Goal: Information Seeking & Learning: Learn about a topic

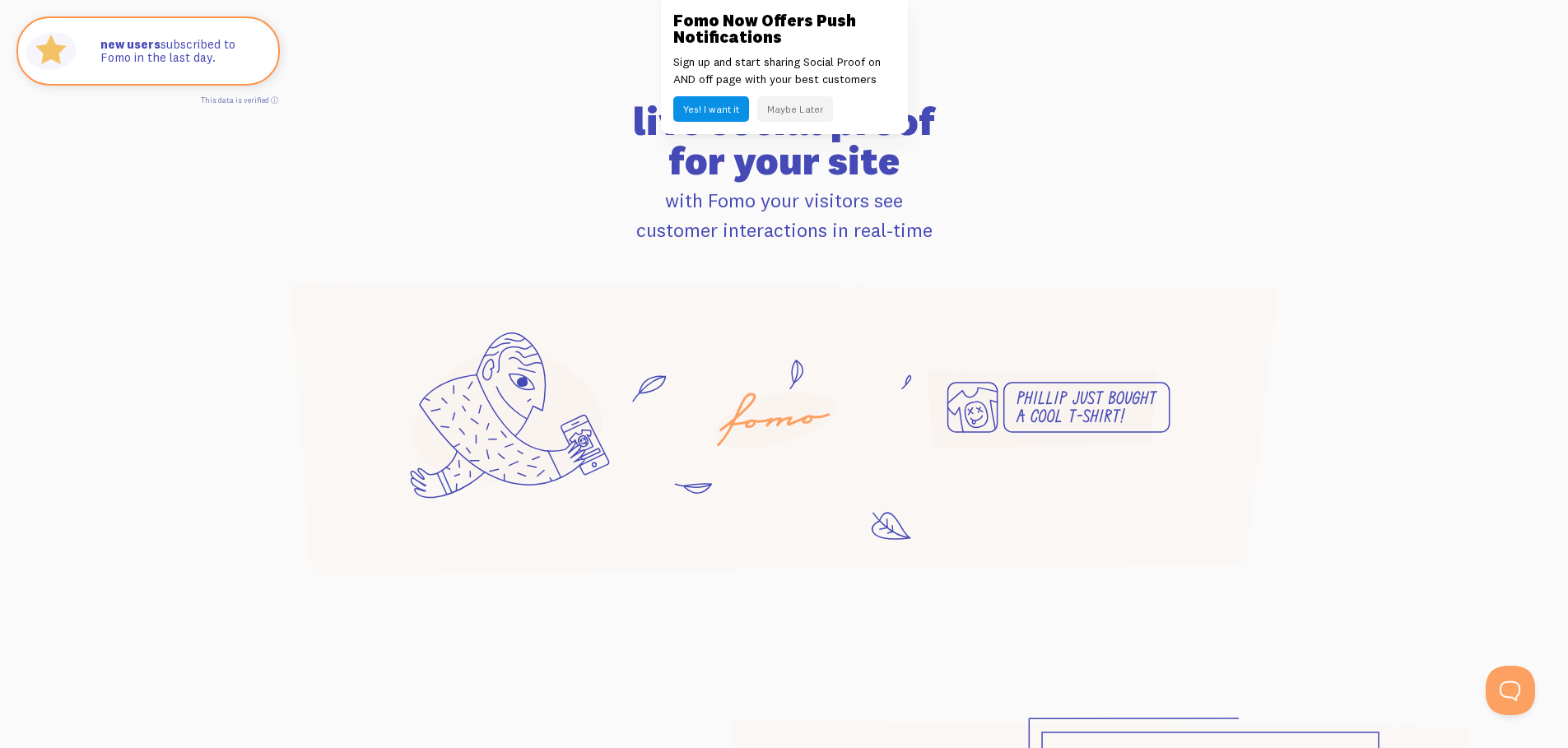
scroll to position [1011, 0]
click at [807, 103] on button "Maybe Later" at bounding box center [796, 109] width 76 height 25
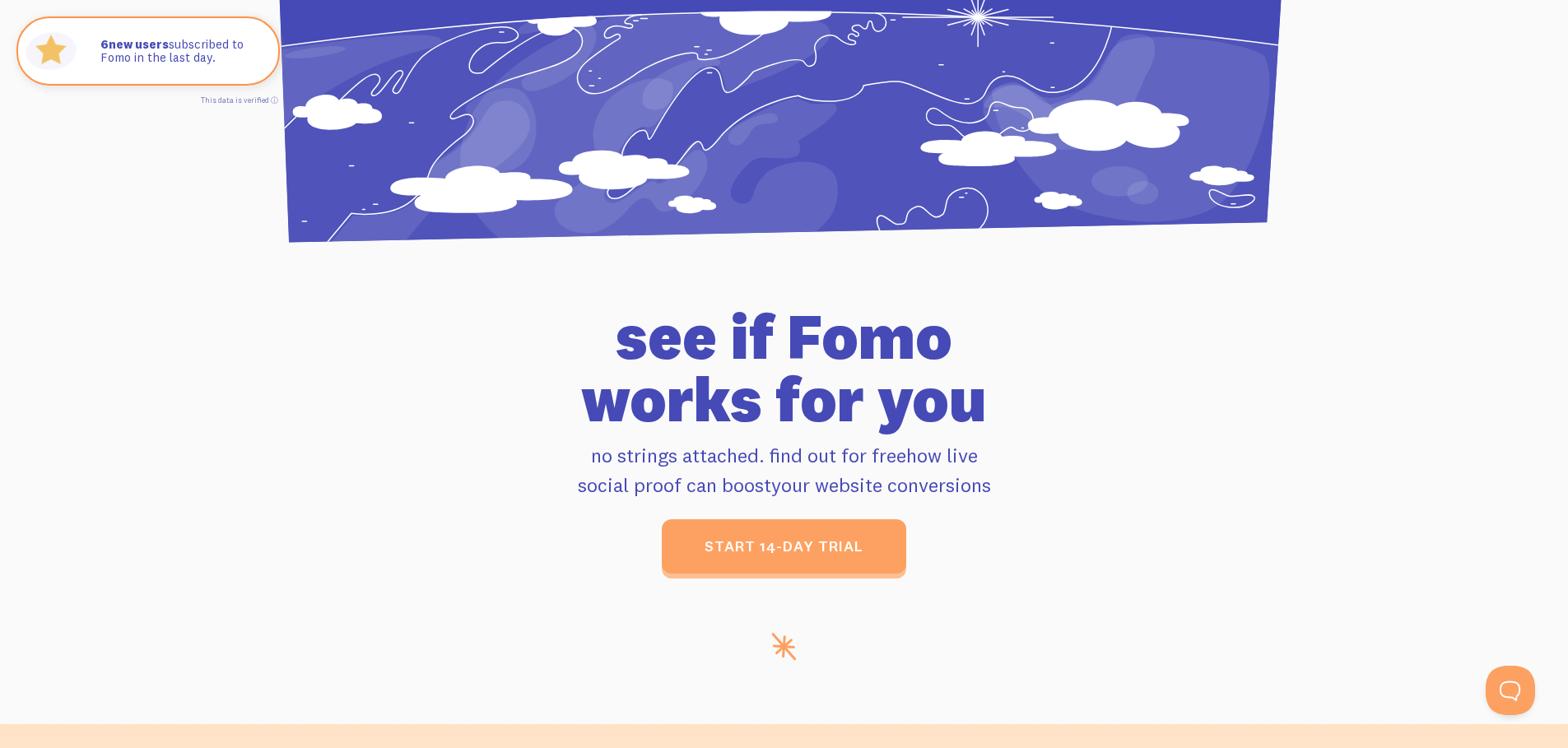
scroll to position [6885, 0]
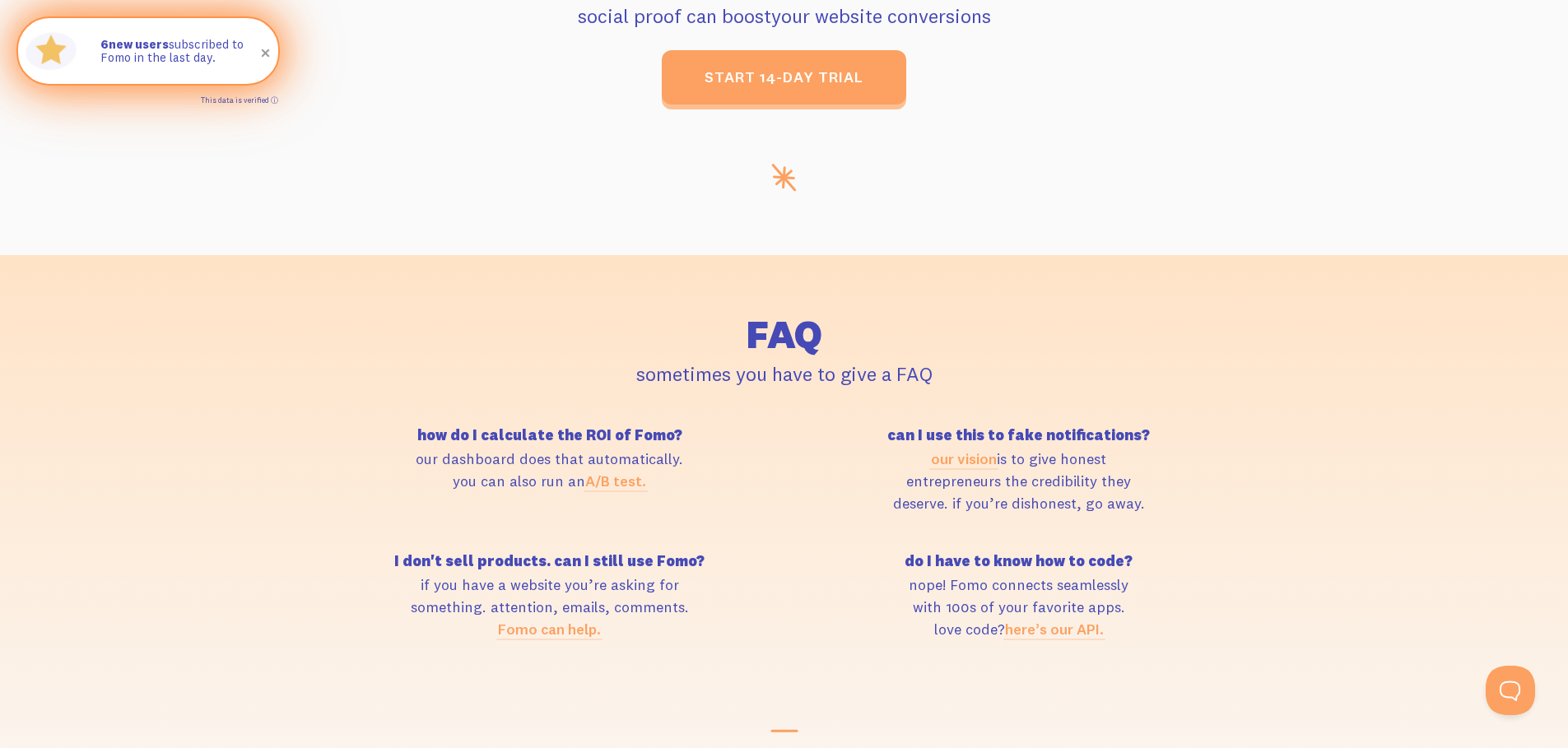
click at [272, 96] on link "This data is verified ⓘ" at bounding box center [239, 99] width 77 height 9
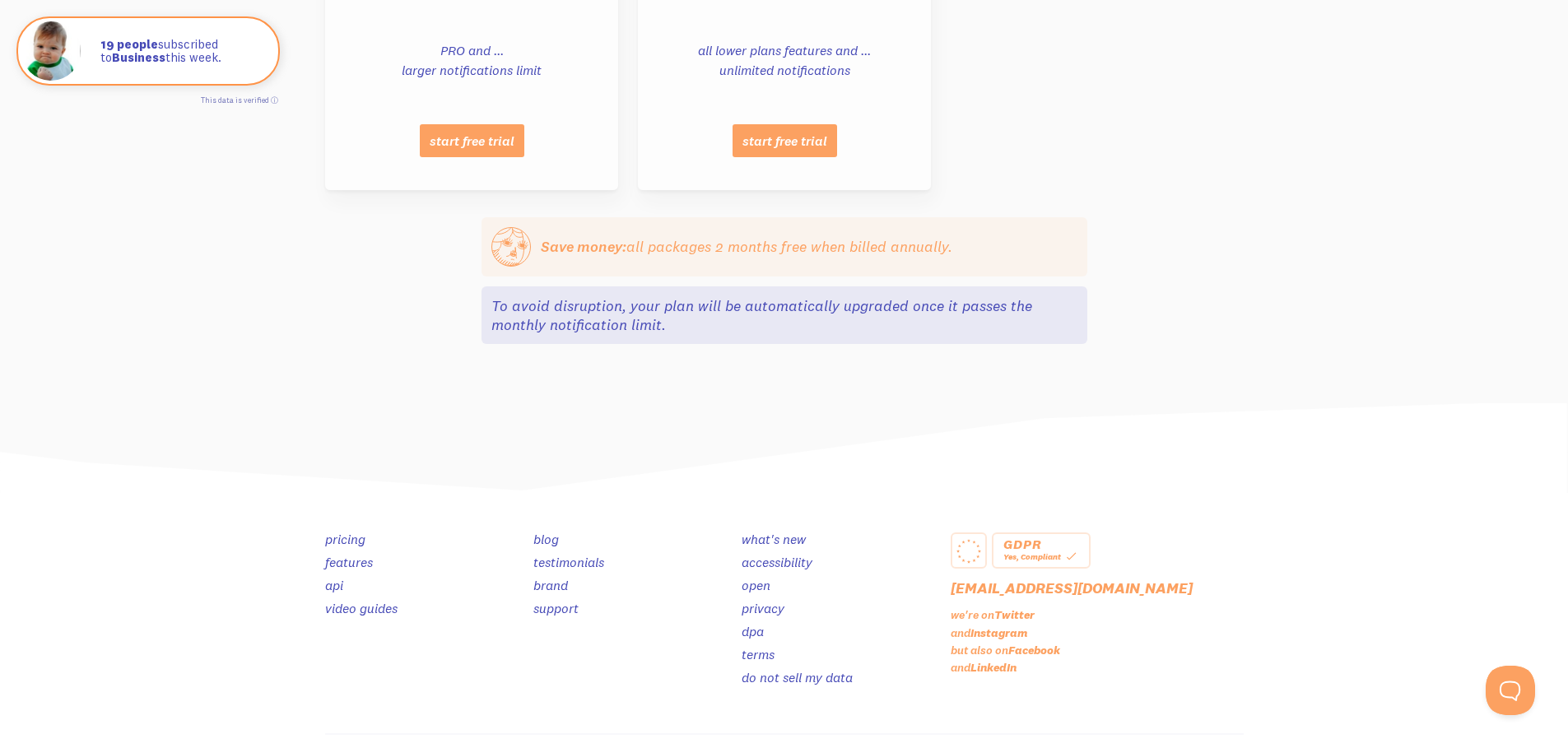
scroll to position [1725, 0]
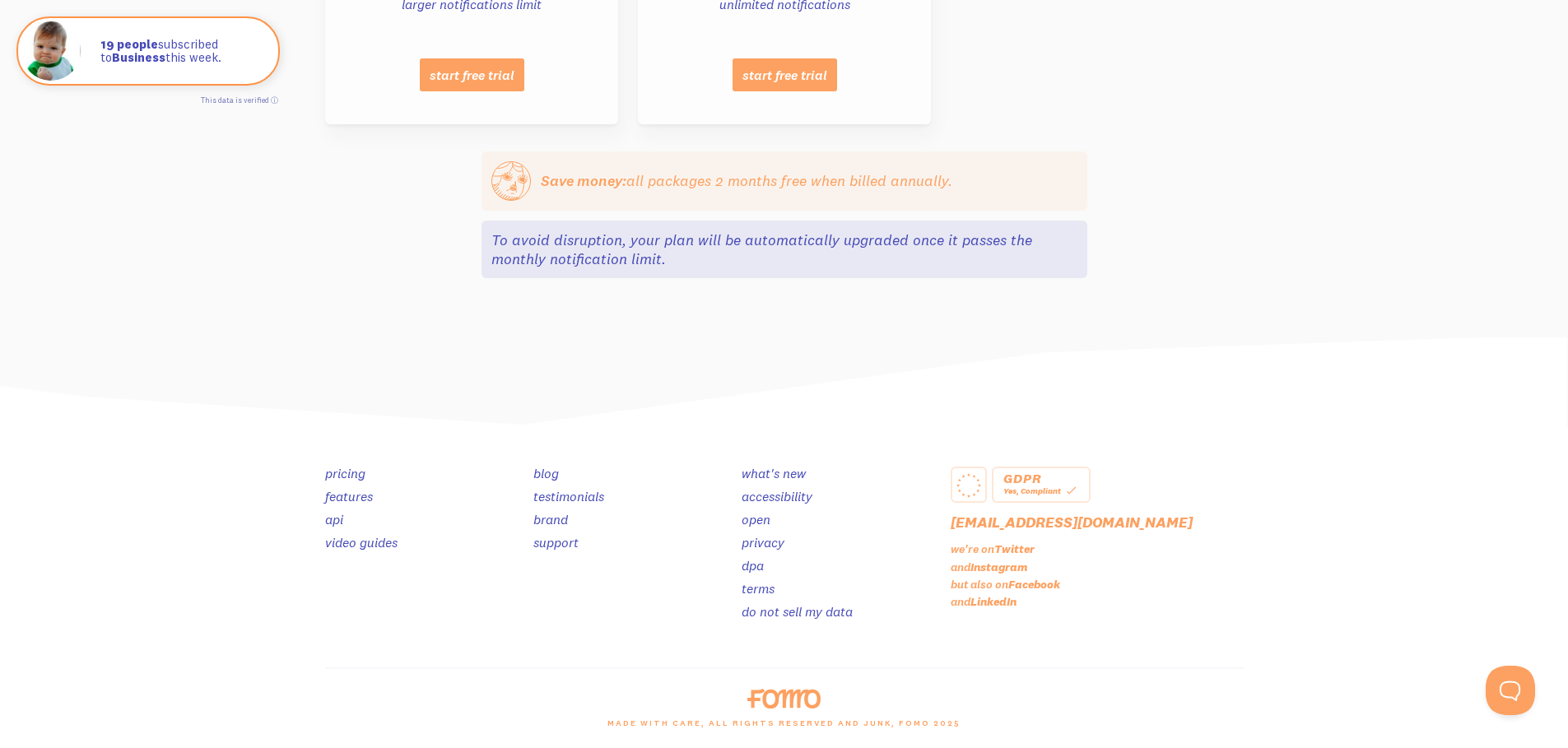
click at [1045, 486] on div "Yes, Compliant" at bounding box center [1041, 490] width 76 height 15
click at [332, 522] on link "api" at bounding box center [334, 519] width 19 height 17
click at [368, 544] on link "video guides" at bounding box center [361, 542] width 72 height 17
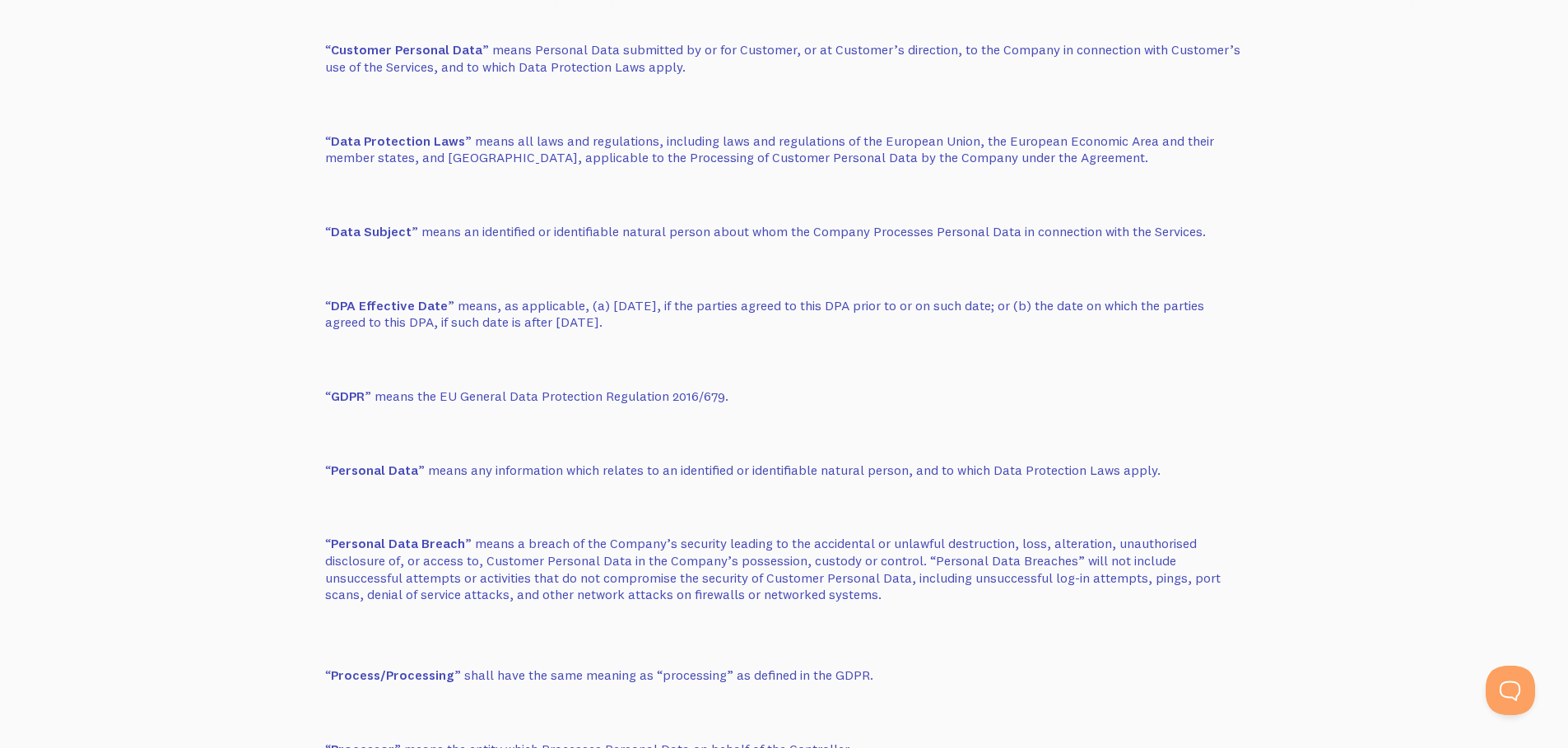
scroll to position [632, 0]
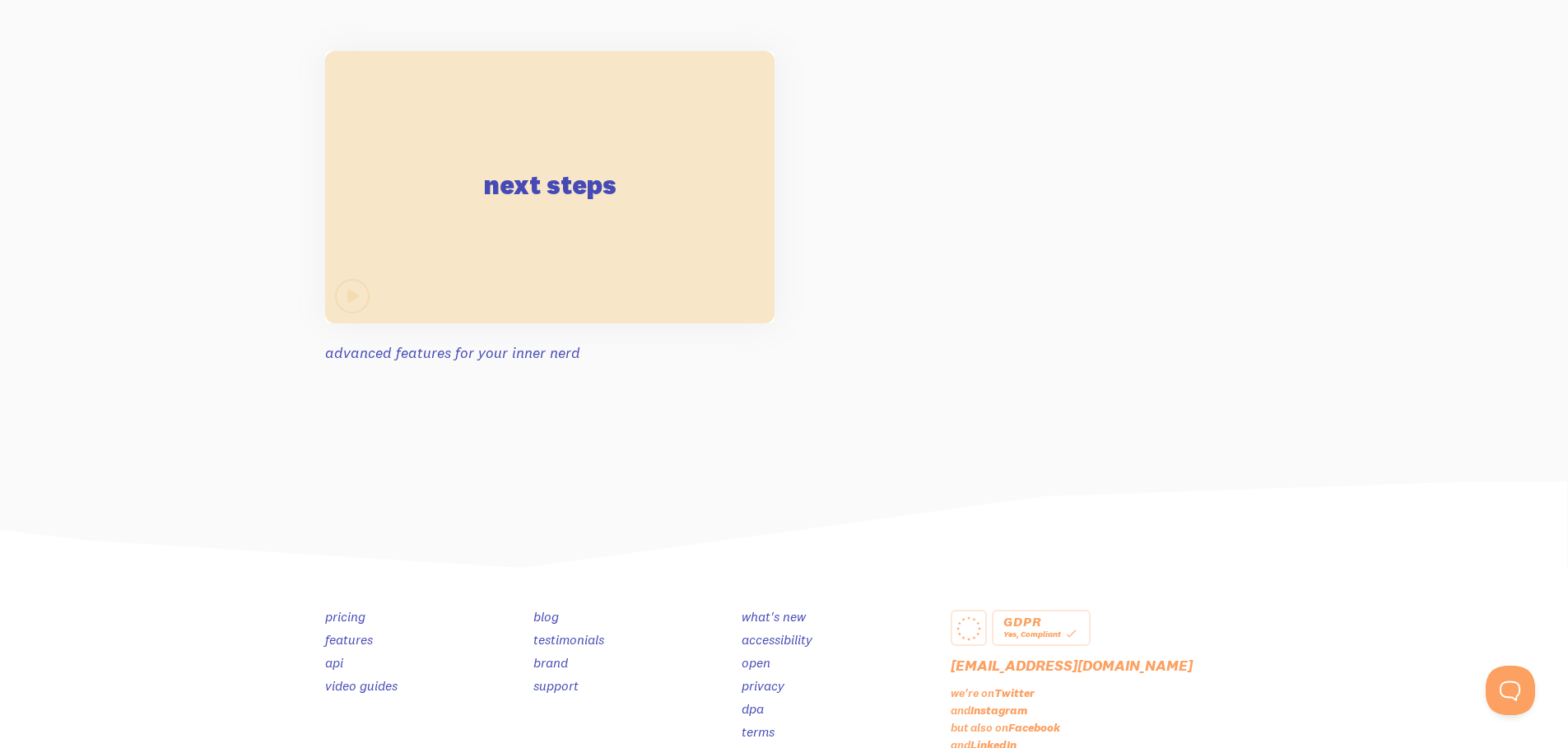
scroll to position [3621, 0]
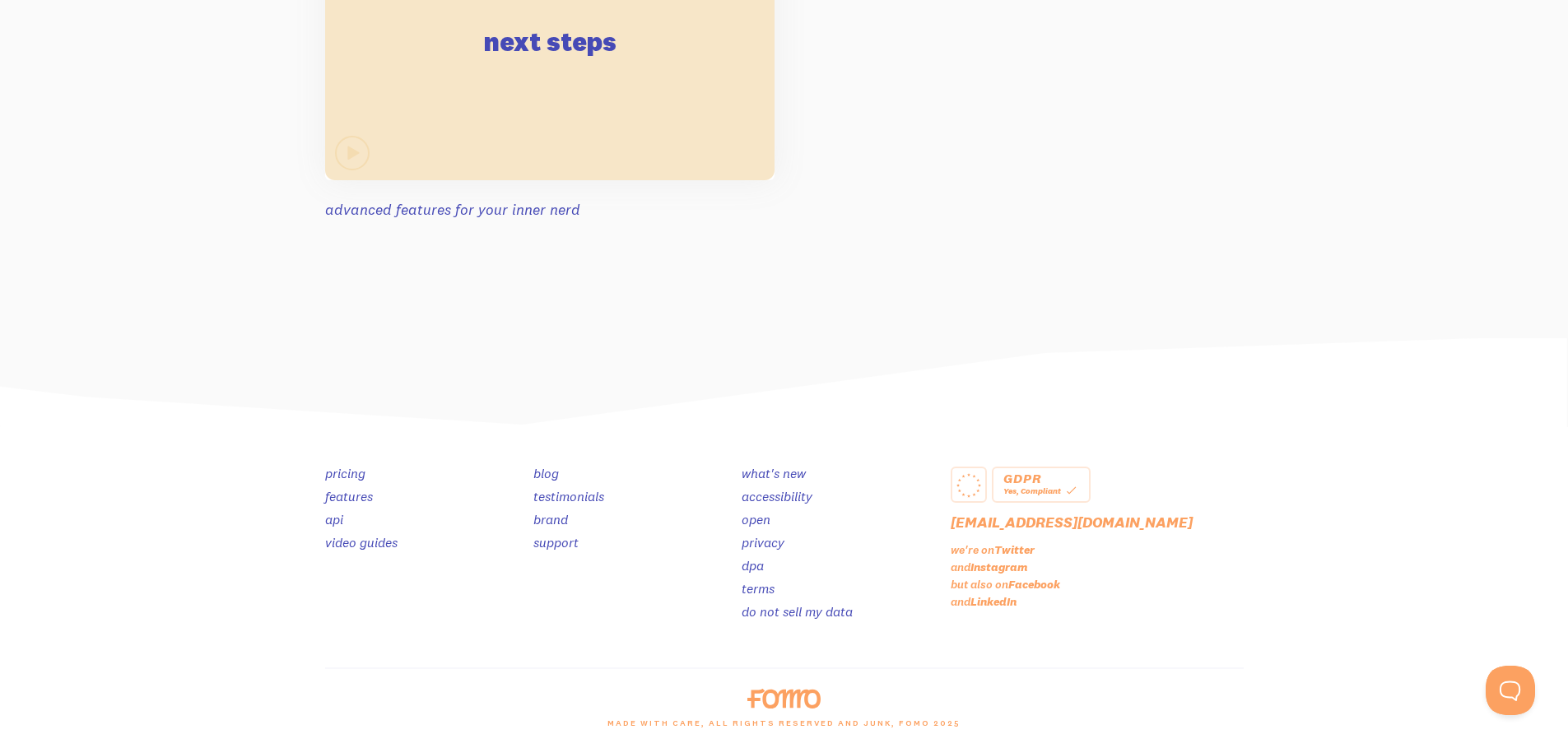
click at [566, 496] on link "testimonials" at bounding box center [569, 496] width 71 height 17
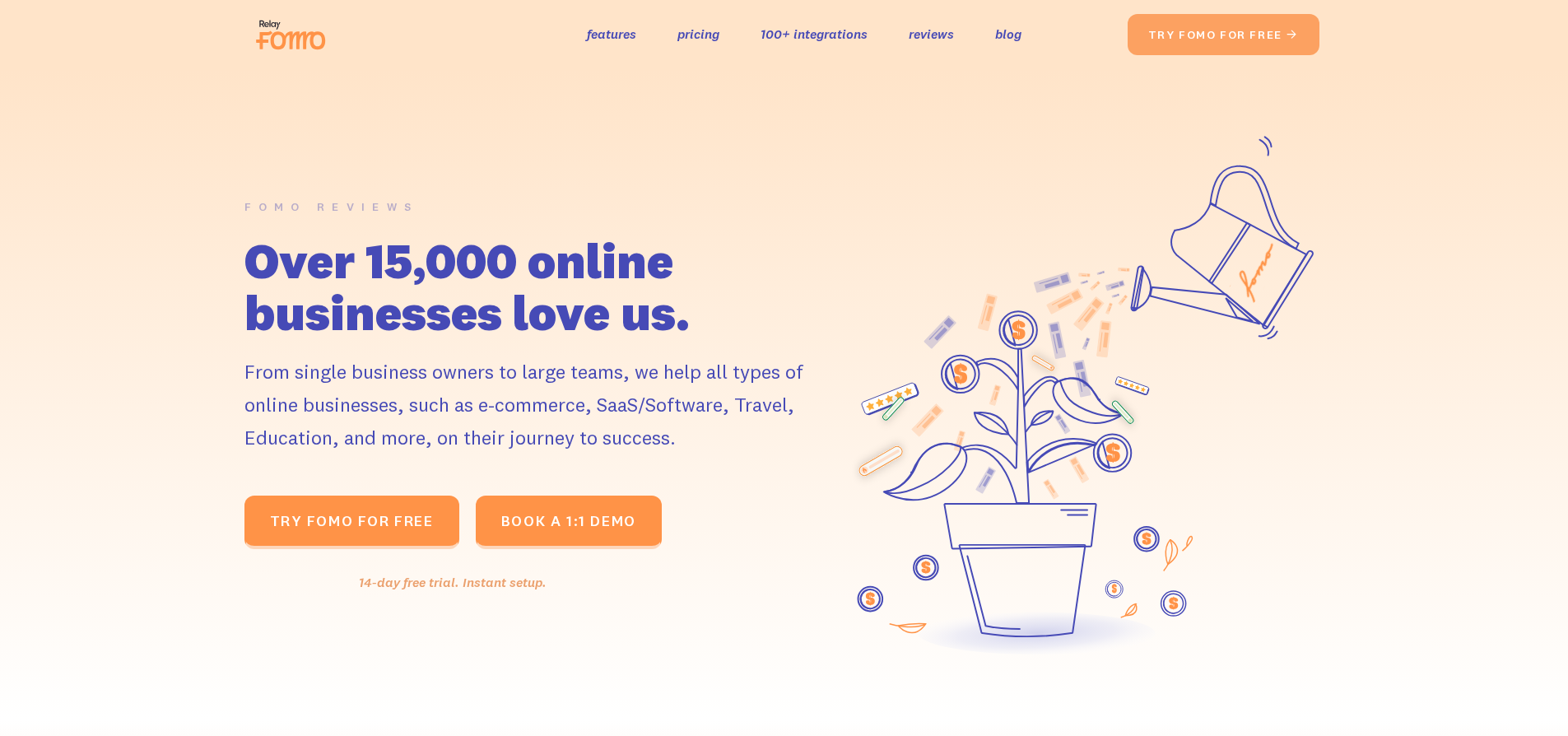
click at [182, 295] on div "FOMO REVIEWS Over 15,000 online businesses love us. From single business owners…" at bounding box center [784, 394] width 1568 height 651
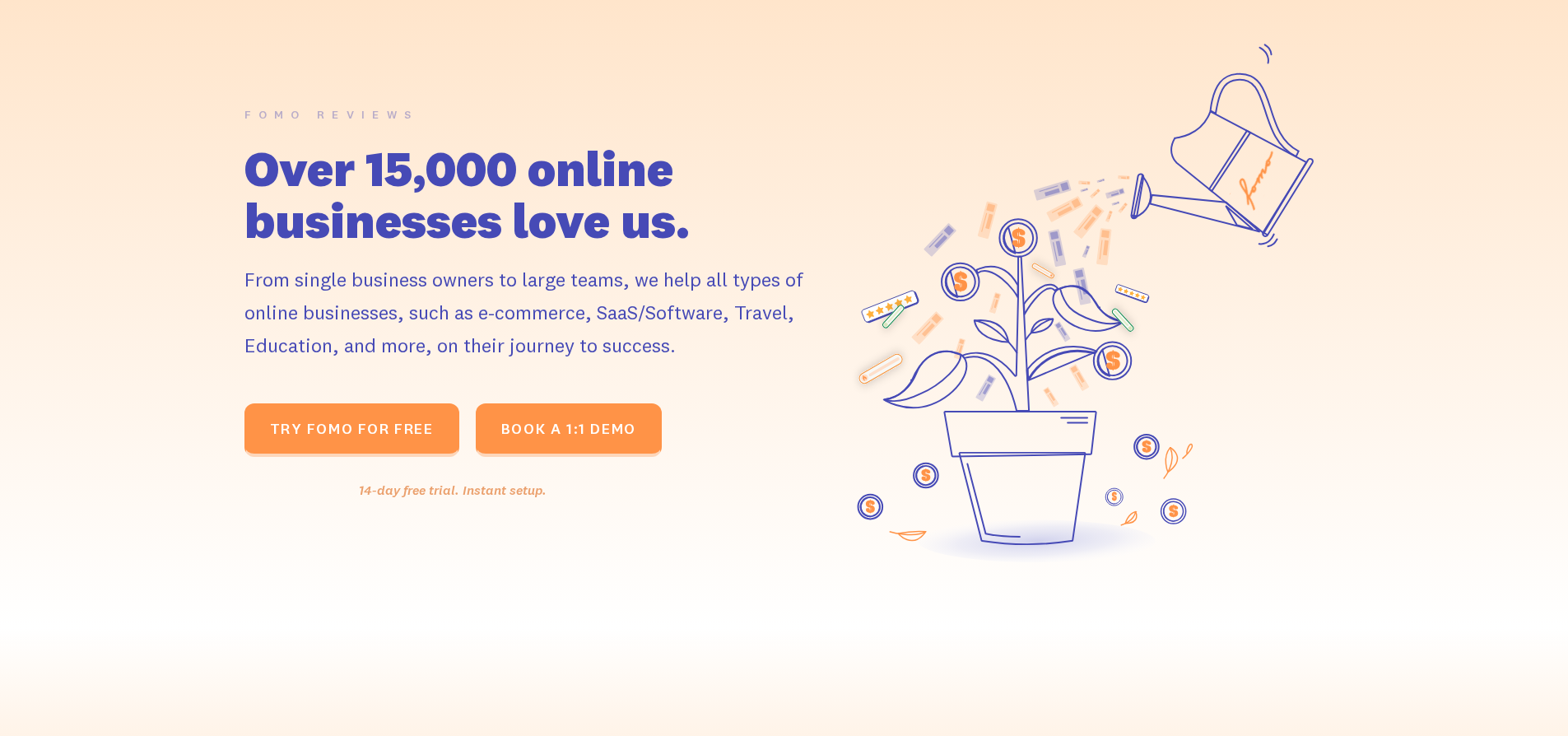
click at [168, 356] on div "FOMO REVIEWS Over 15,000 online businesses love us. From single business owners…" at bounding box center [784, 302] width 1568 height 651
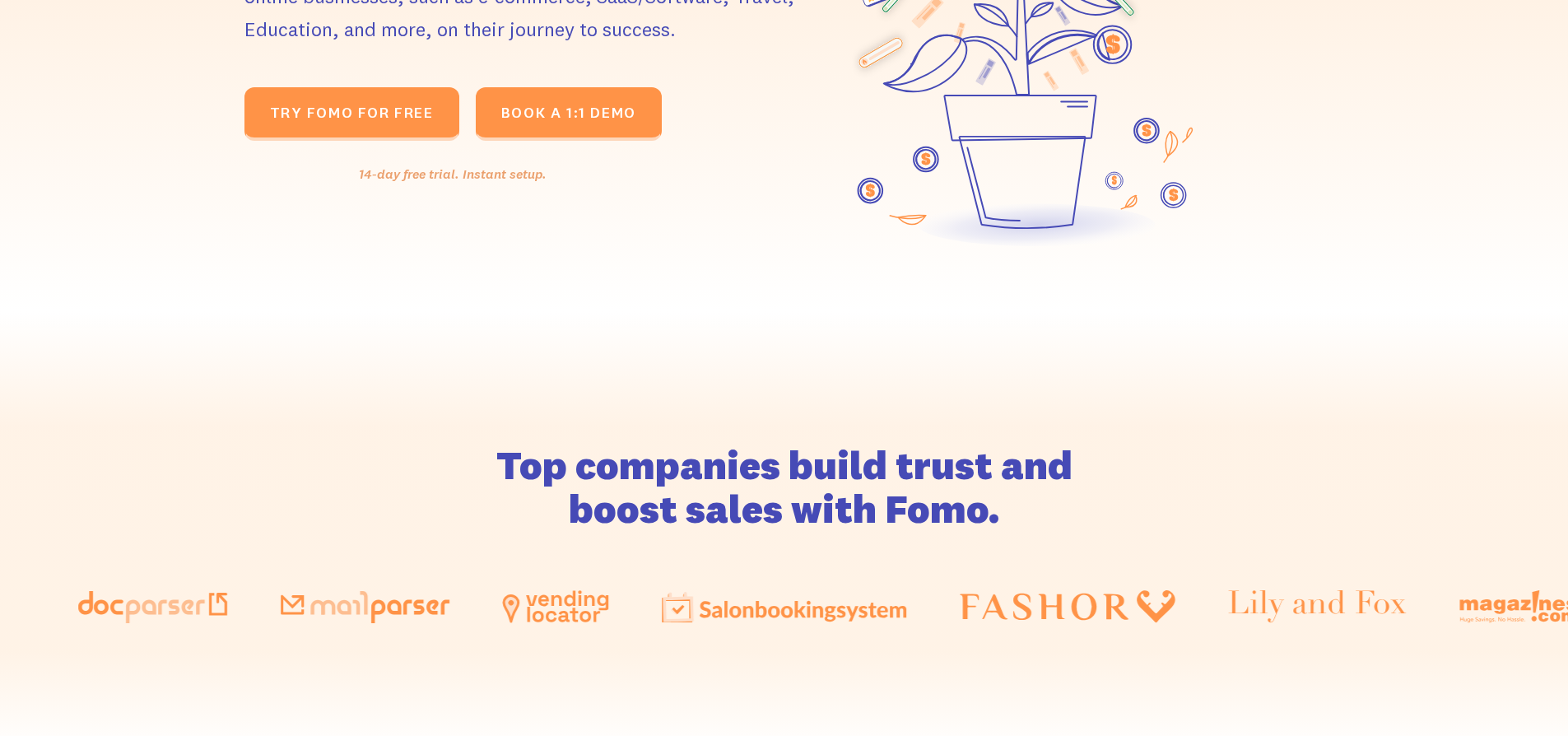
scroll to position [704, 0]
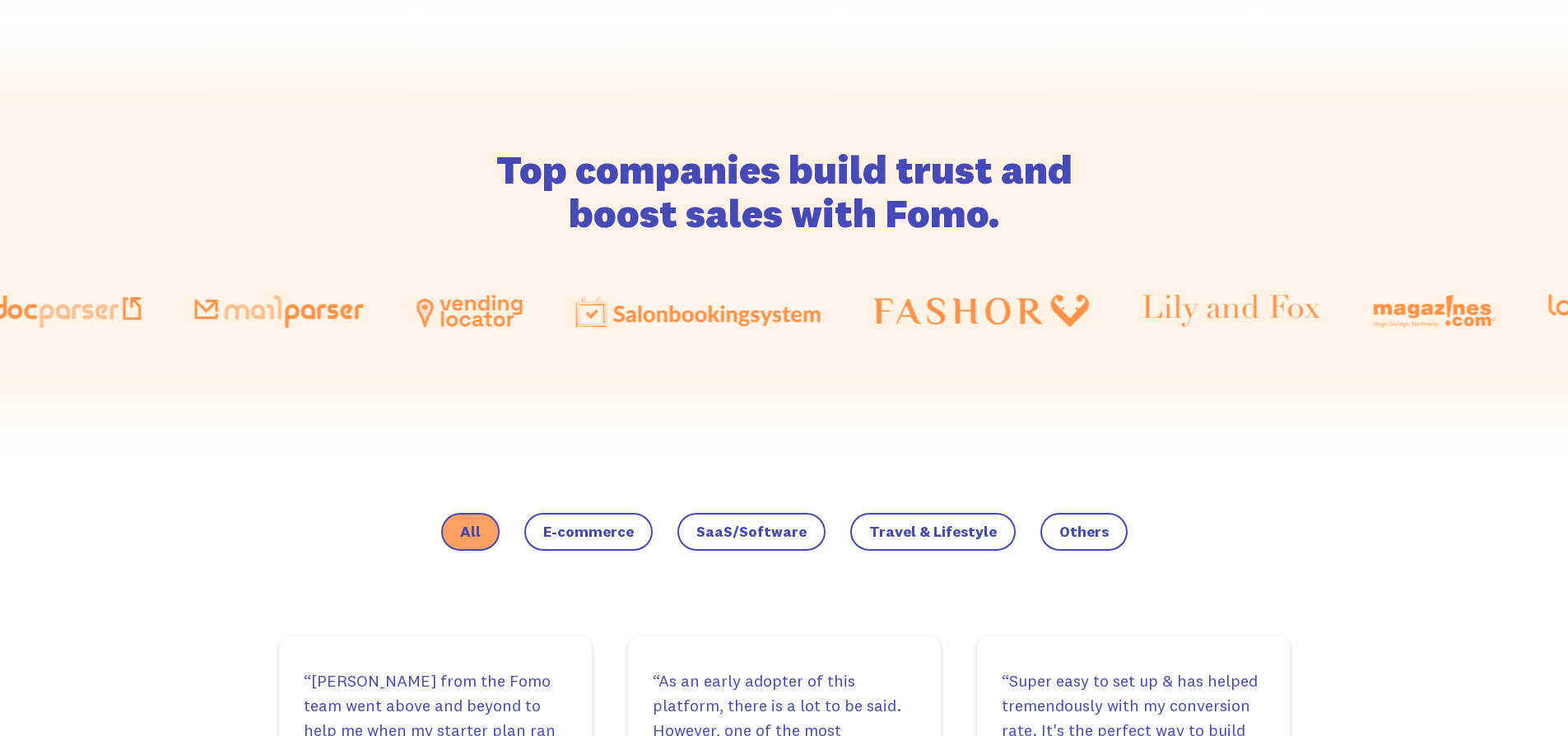
click at [369, 400] on div "Top companies build trust and boost sales with Fomo." at bounding box center [783, 237] width 1411 height 441
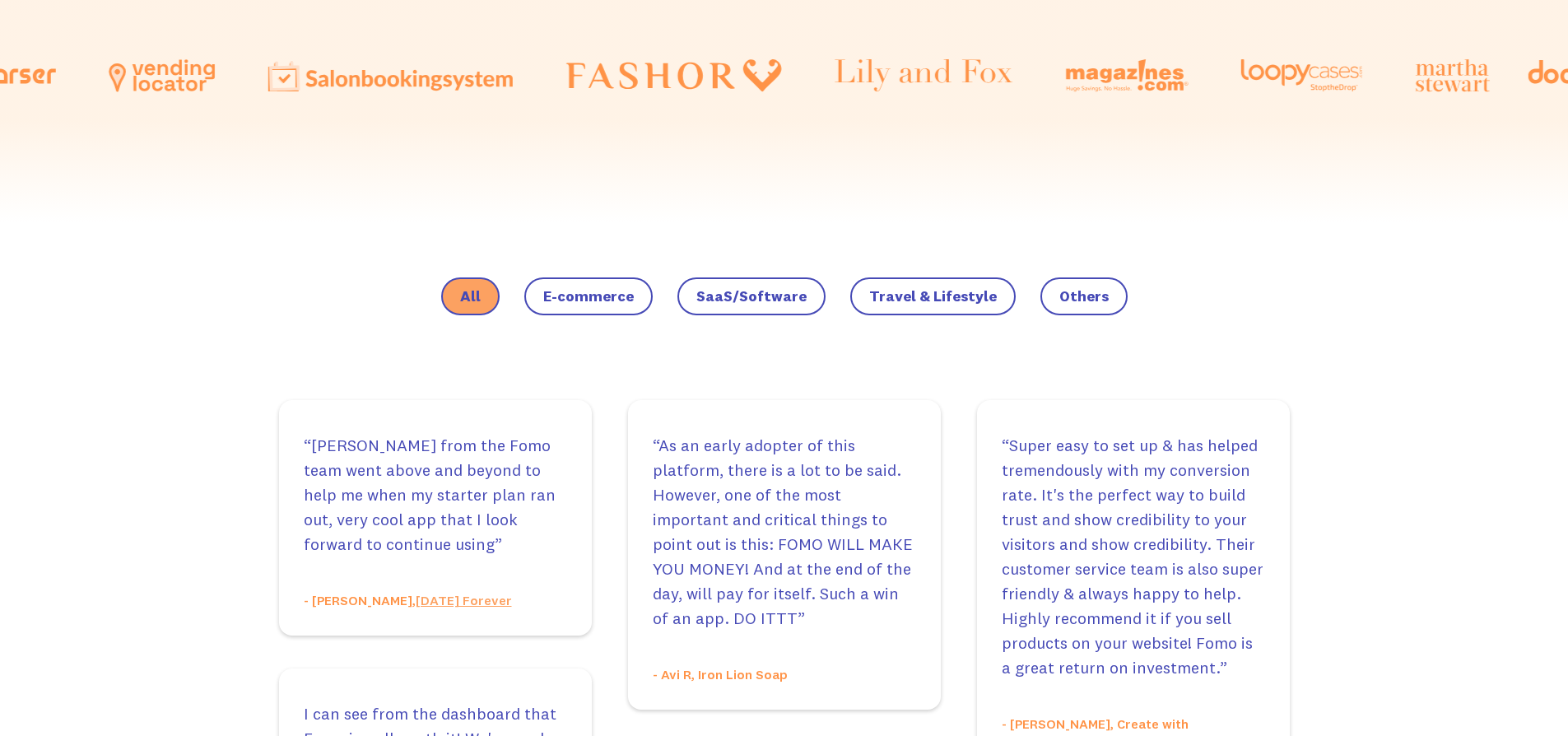
scroll to position [935, 0]
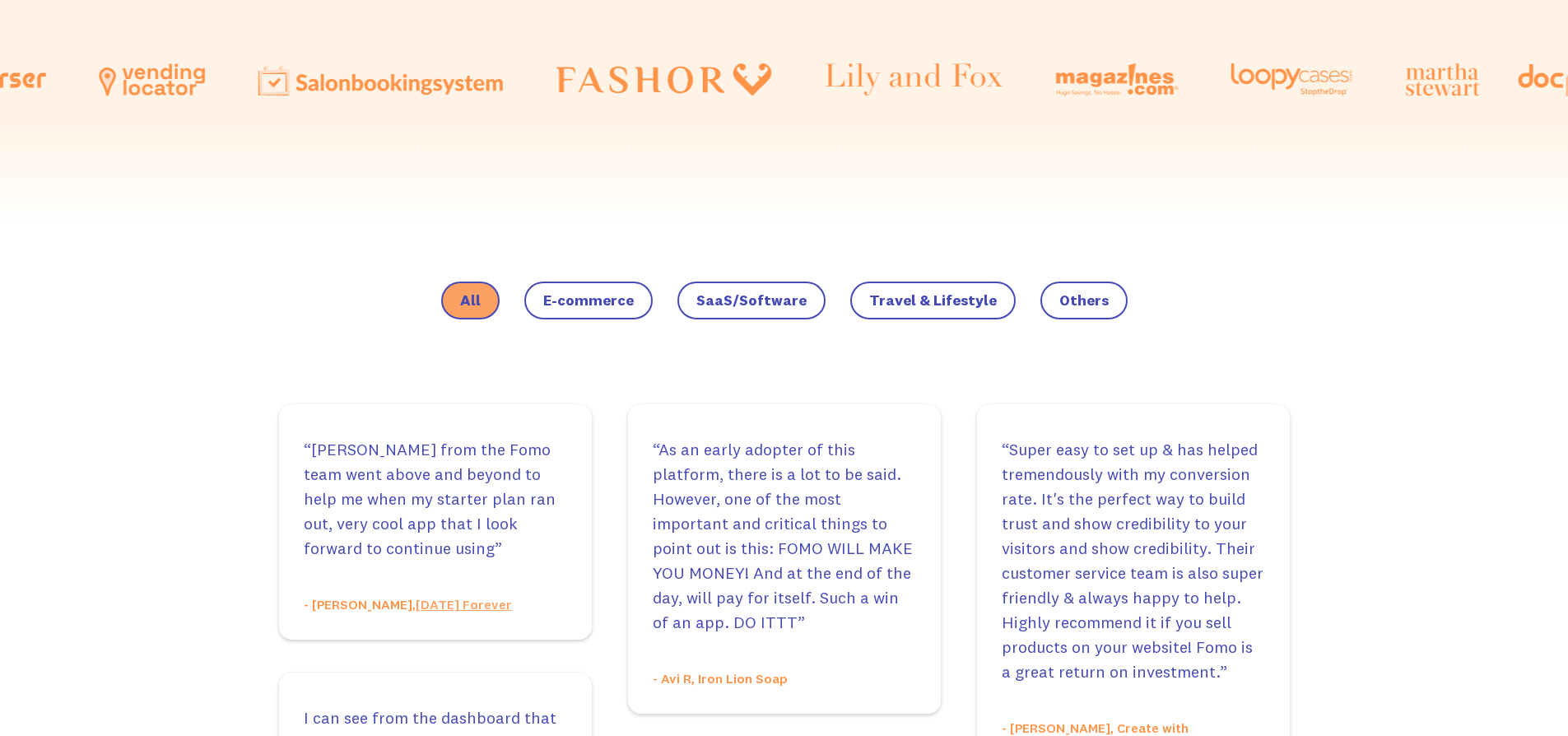
click at [626, 298] on span "E-commerce" at bounding box center [588, 300] width 91 height 17
click at [0, 0] on input "E-commerce" at bounding box center [0, 0] width 0 height 0
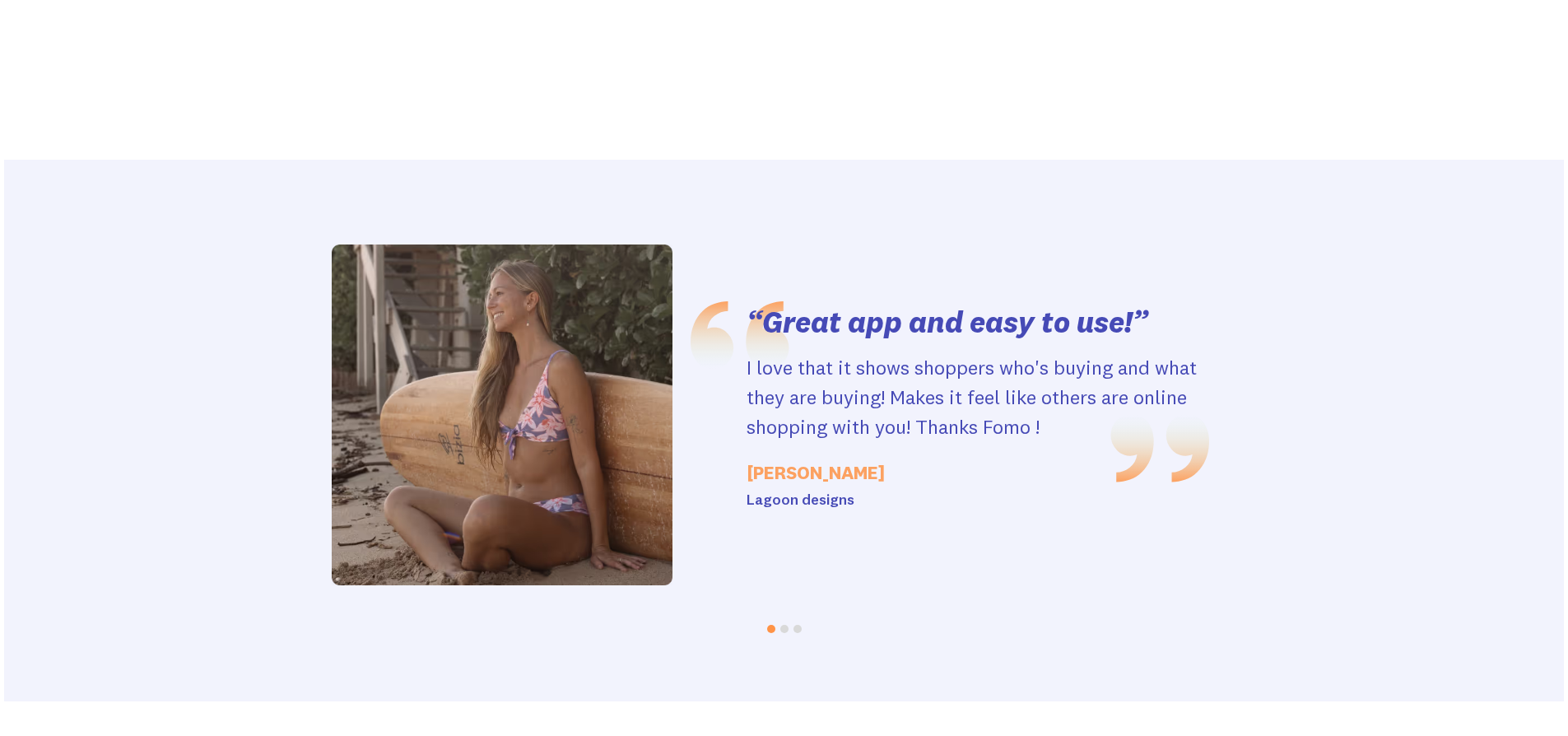
scroll to position [1510, 0]
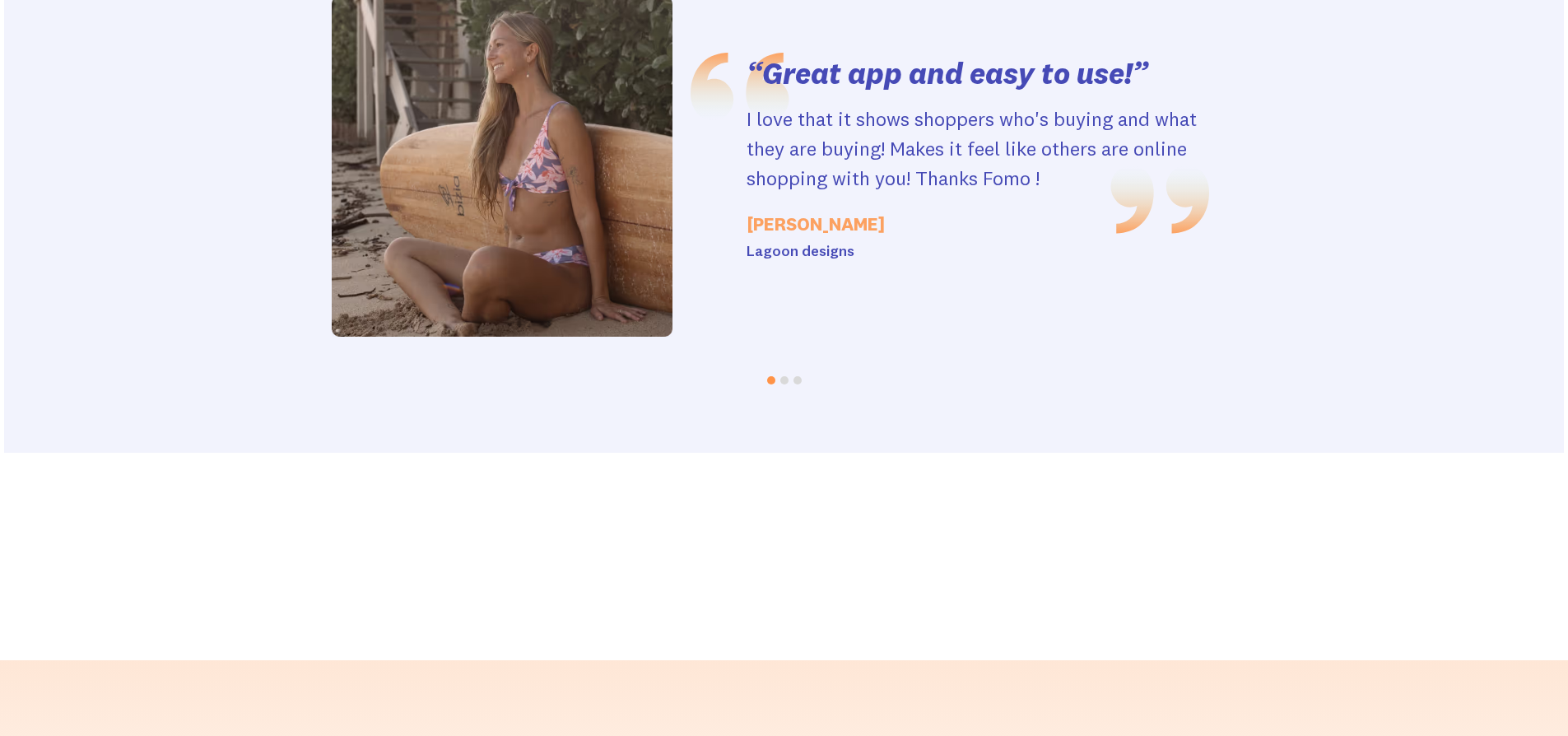
click at [783, 379] on button "Go to slide 2" at bounding box center [784, 380] width 8 height 8
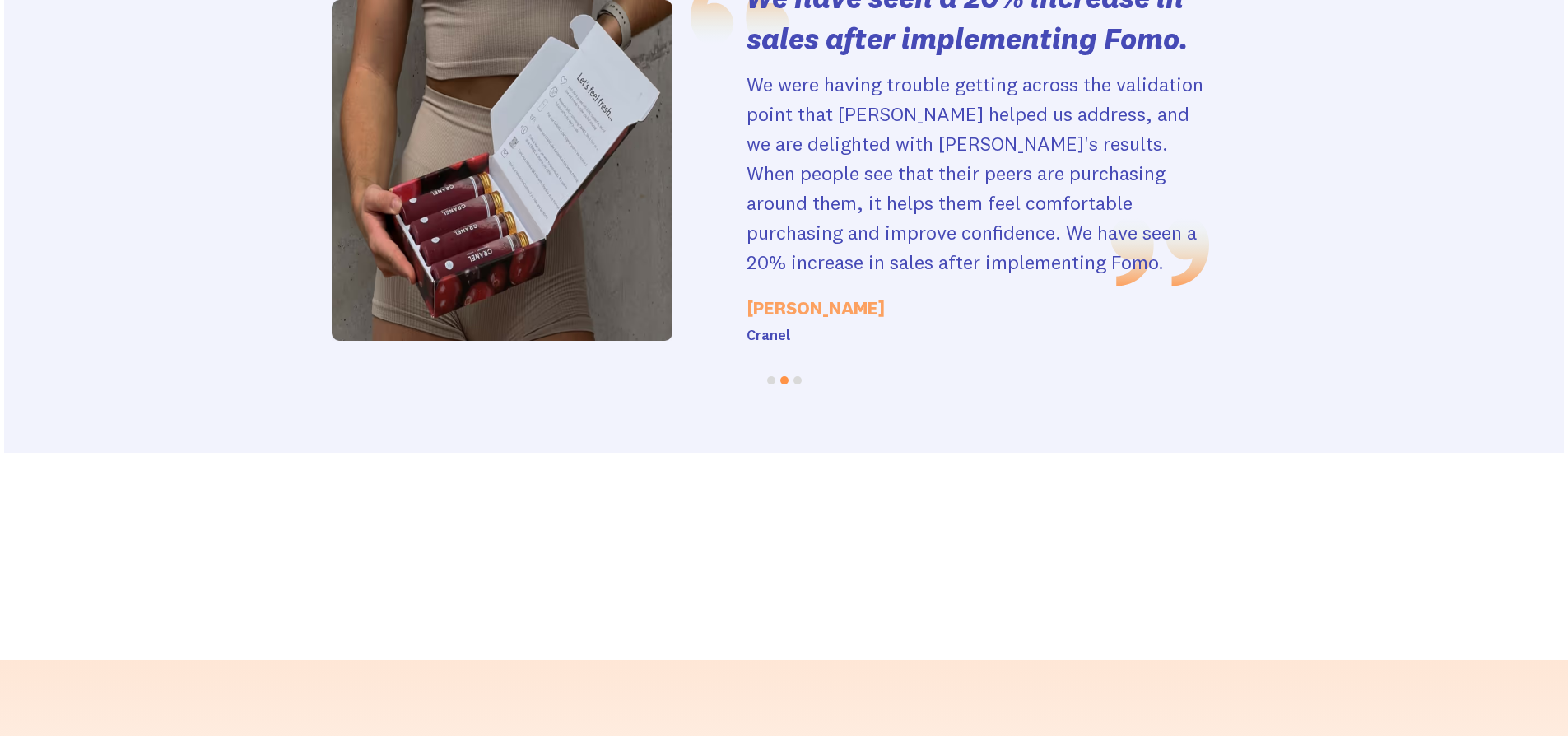
click at [794, 382] on button "Go to slide 3" at bounding box center [798, 380] width 8 height 8
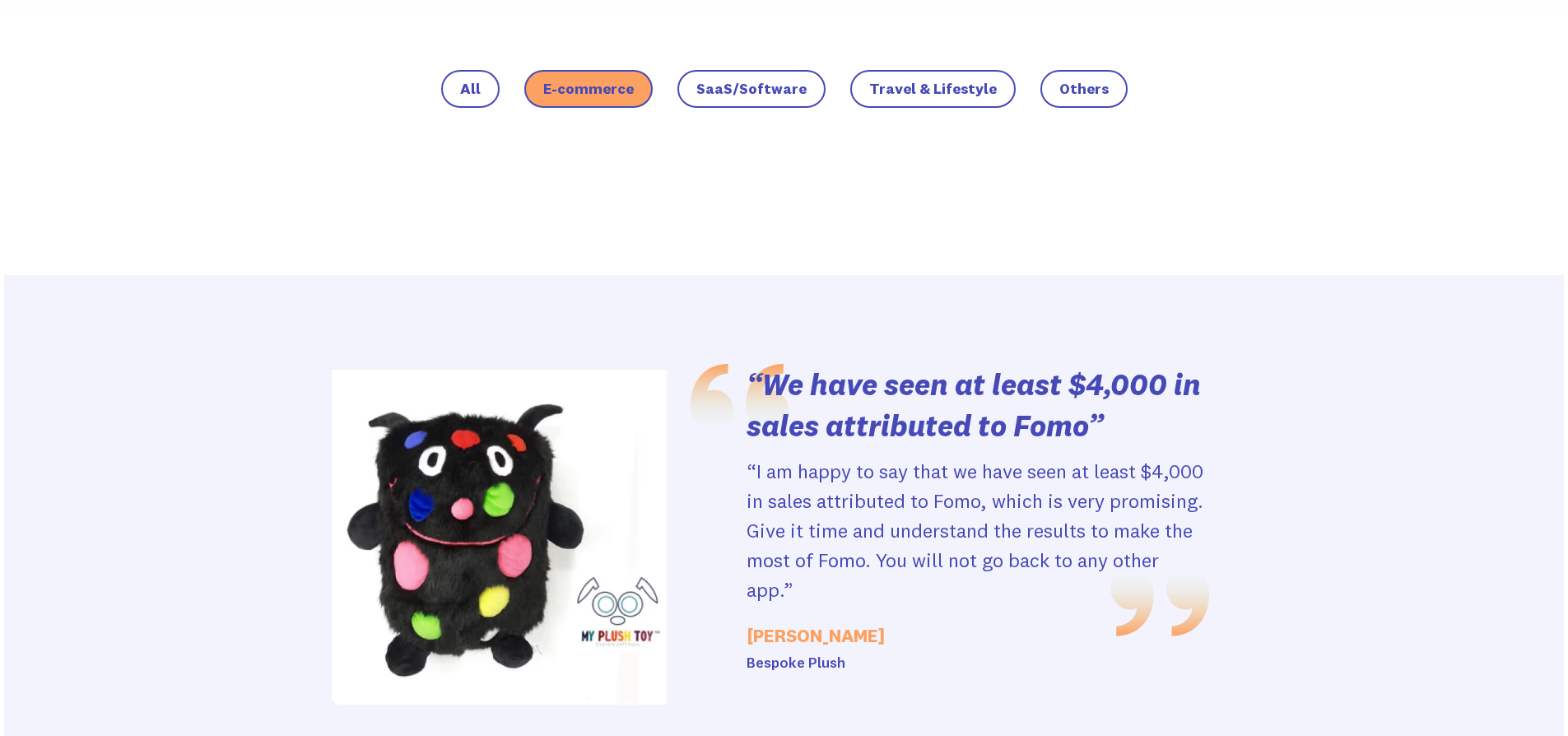
scroll to position [1125, 0]
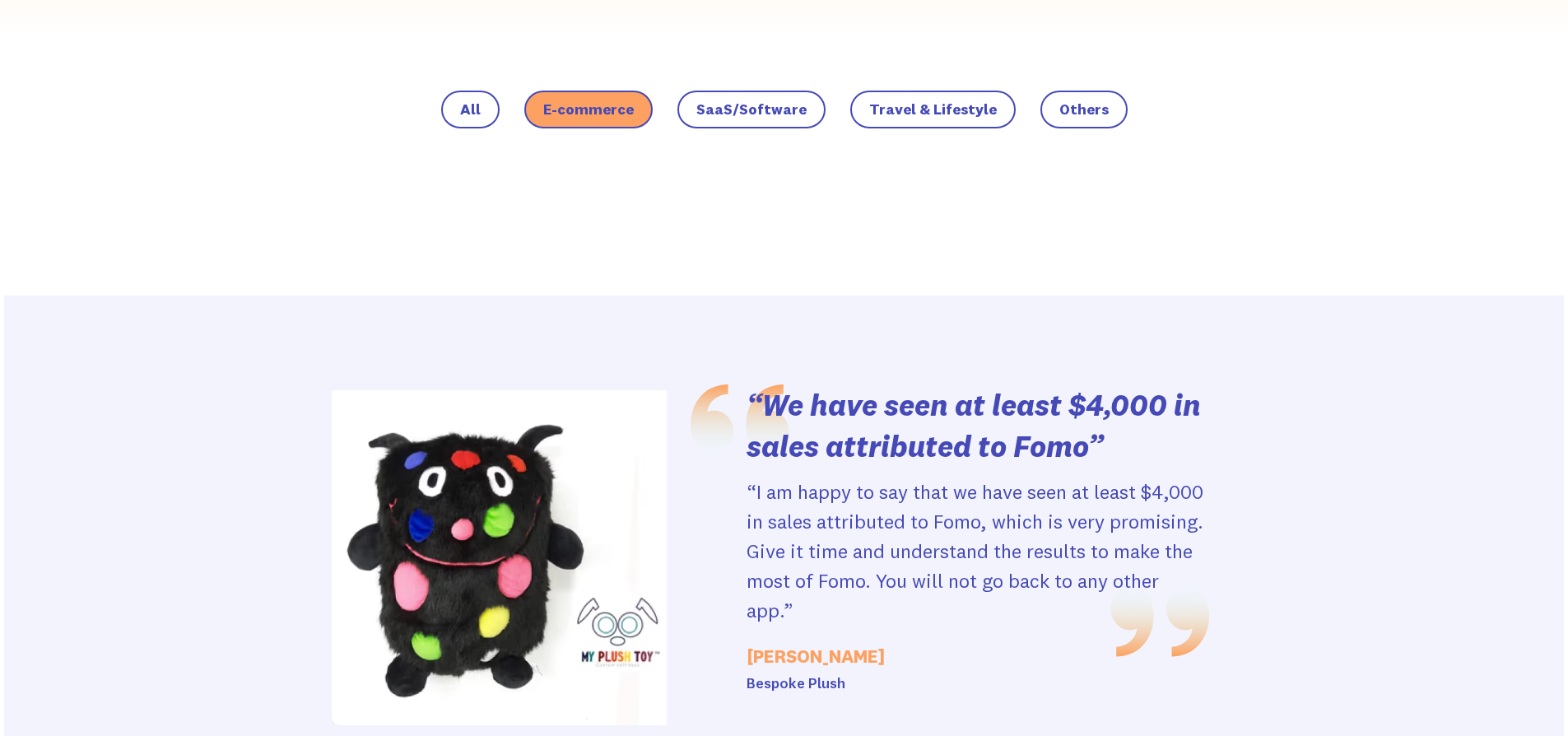
click at [1034, 318] on div at bounding box center [784, 566] width 1560 height 541
click at [1018, 244] on div "“Great app and easy to use!” I love that it shows shoppers who's buying and wha…" at bounding box center [784, 582] width 1027 height 739
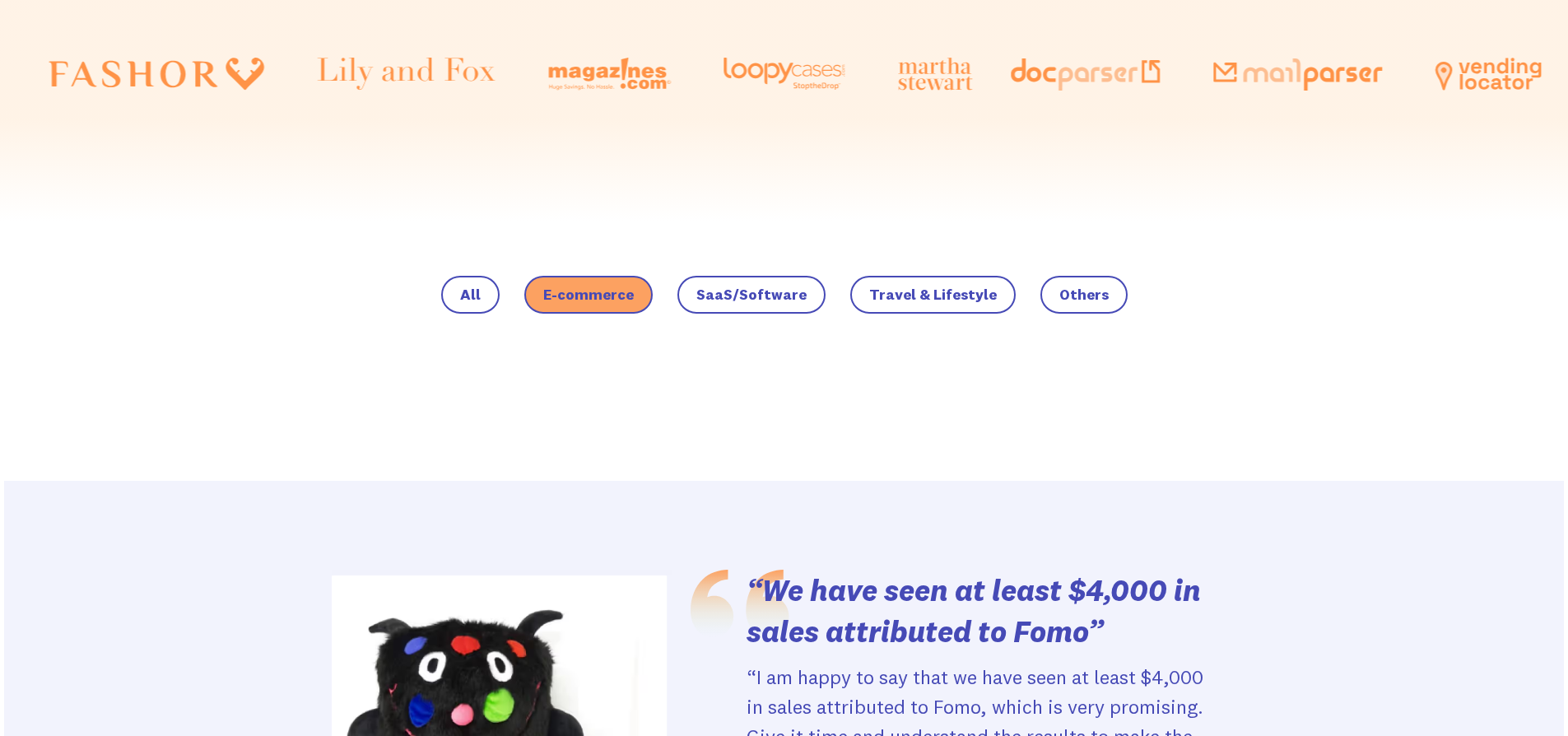
scroll to position [1015, 0]
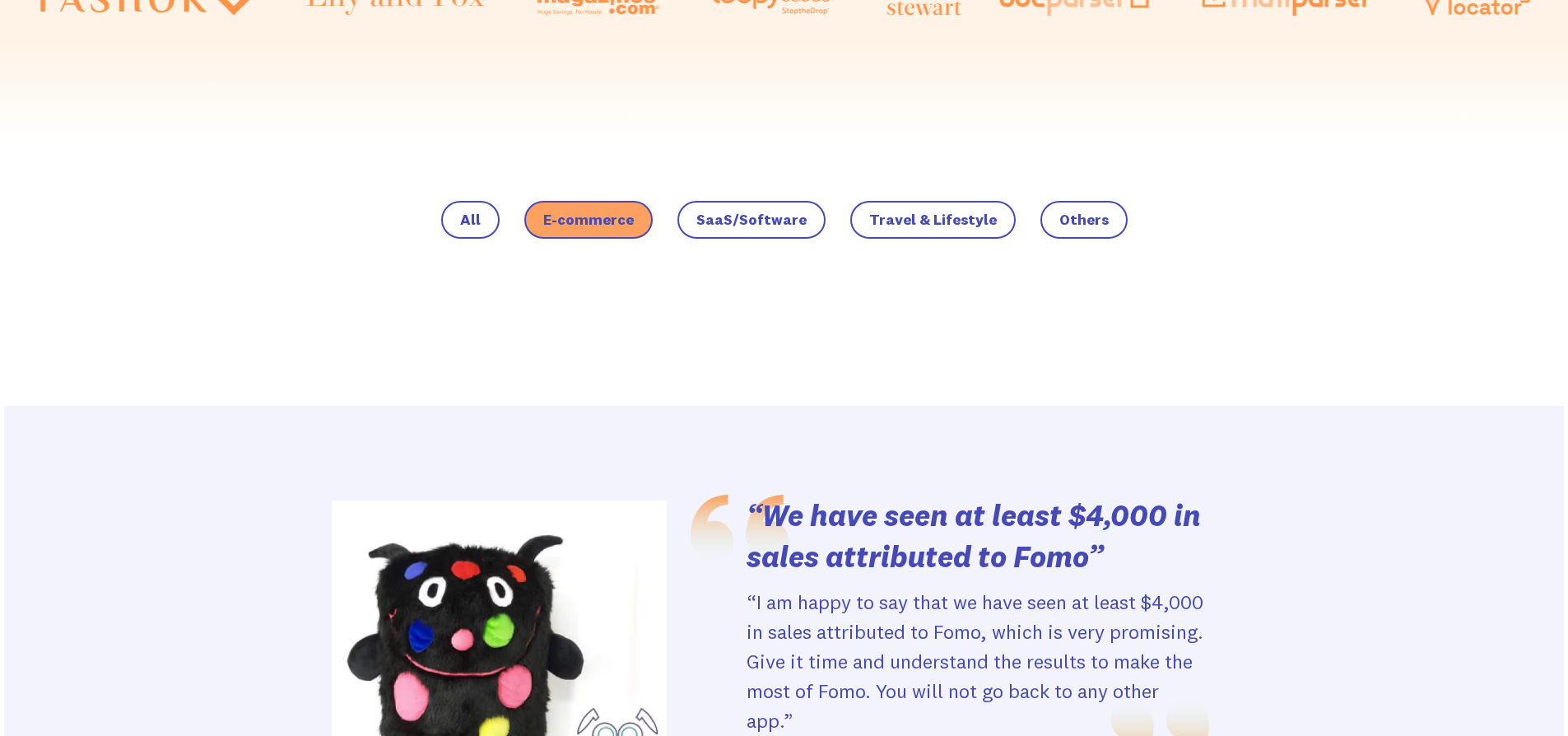
click at [759, 203] on label "SaaS/Software" at bounding box center [752, 219] width 148 height 38
click at [0, 0] on input "SaaS/Software" at bounding box center [0, 0] width 0 height 0
click at [761, 211] on span "SaaS/Software" at bounding box center [751, 219] width 110 height 17
click at [0, 0] on input "SaaS/Software" at bounding box center [0, 0] width 0 height 0
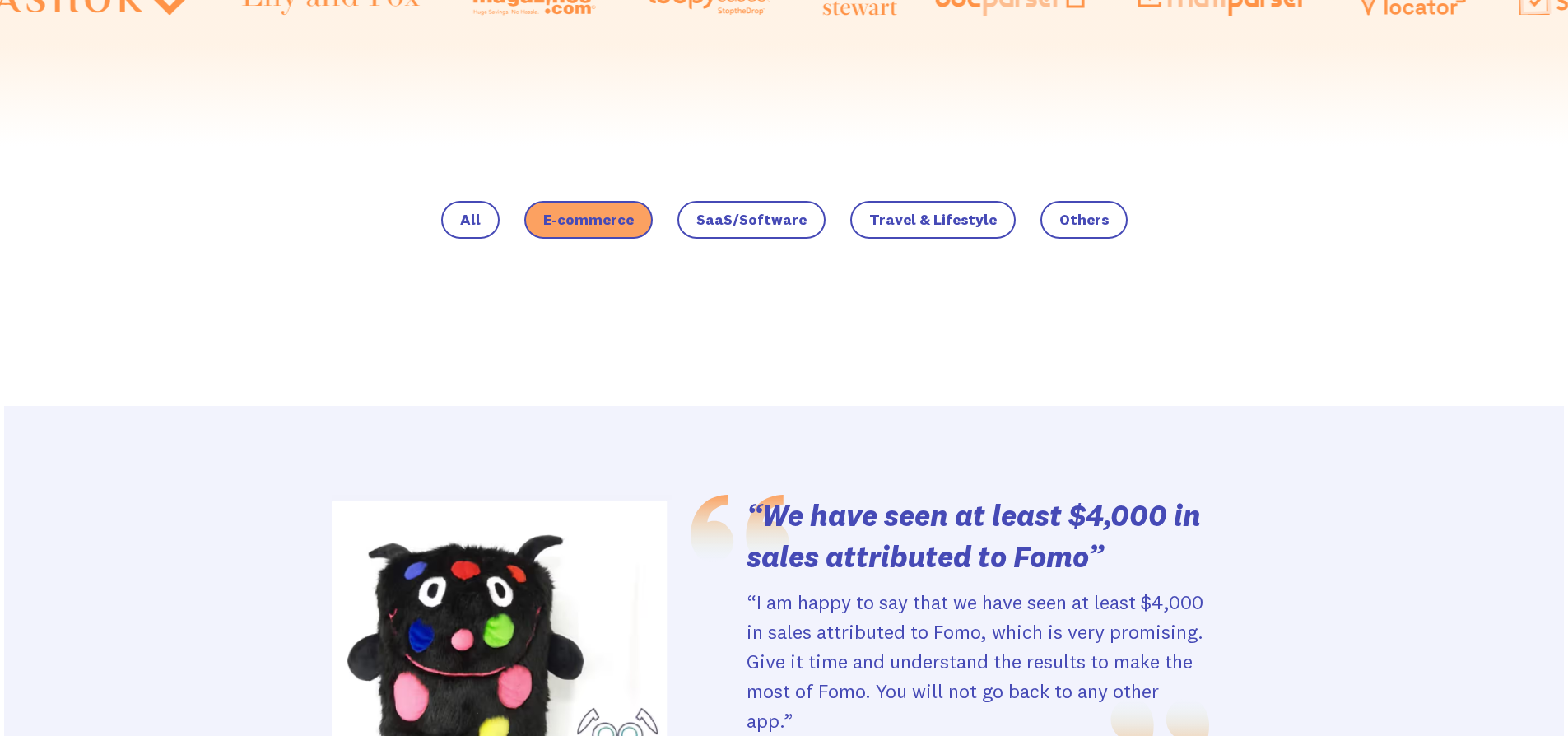
click at [735, 209] on label "SaaS/Software" at bounding box center [752, 219] width 148 height 38
click at [0, 0] on input "SaaS/Software" at bounding box center [0, 0] width 0 height 0
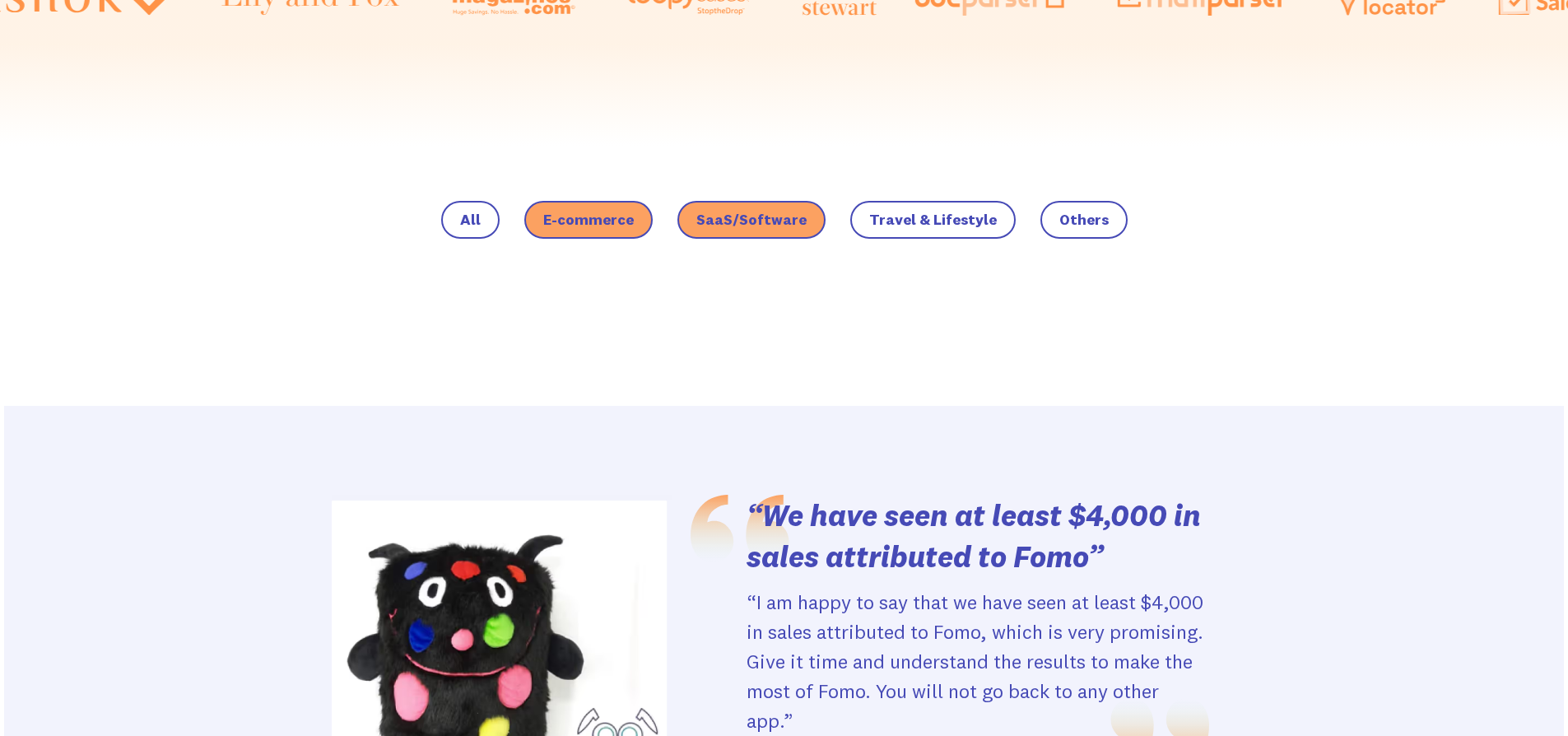
click at [741, 226] on span "SaaS/Software" at bounding box center [751, 219] width 110 height 17
click at [0, 0] on input "SaaS/Software" at bounding box center [0, 0] width 0 height 0
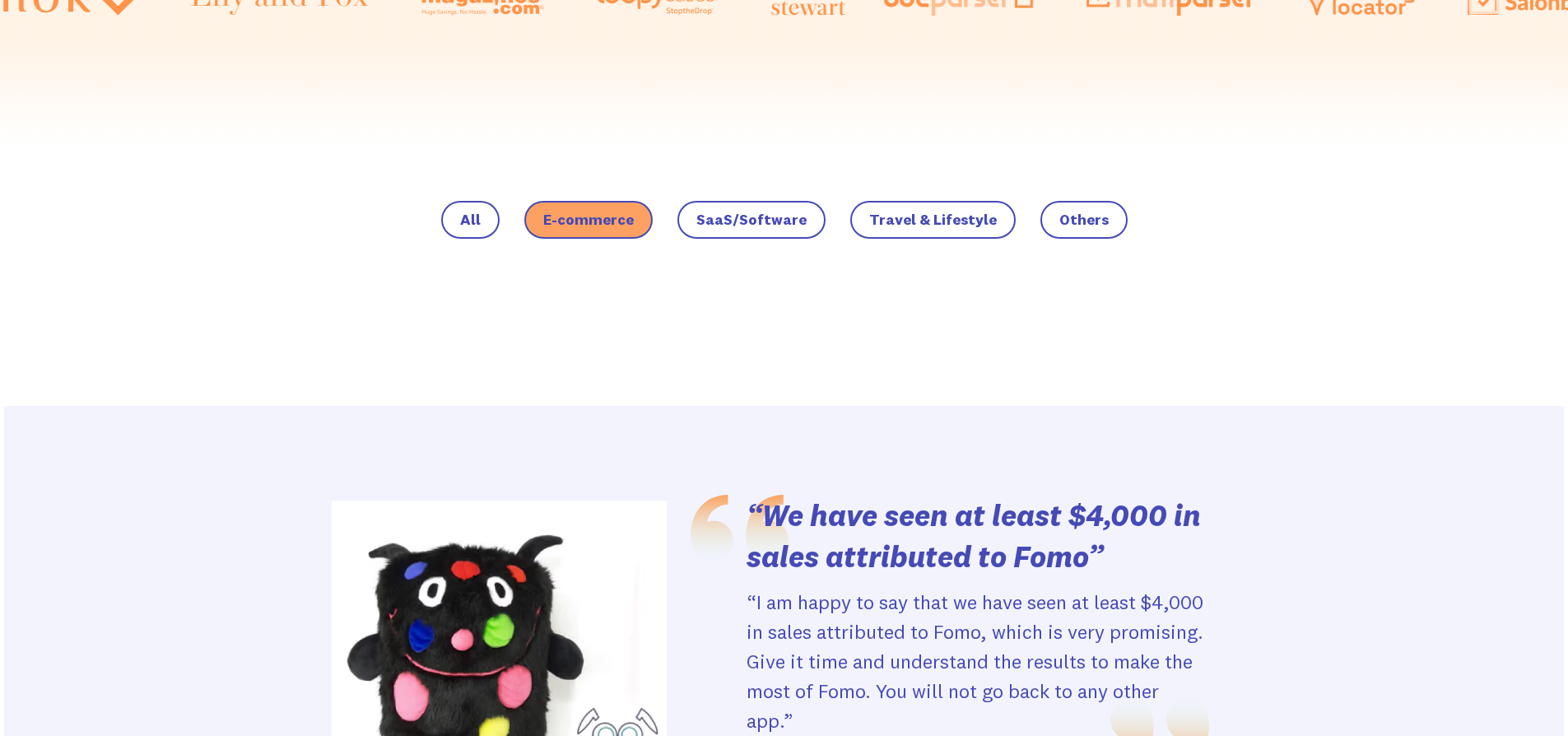
click at [756, 226] on span "SaaS/Software" at bounding box center [751, 219] width 110 height 17
click at [0, 0] on input "SaaS/Software" at bounding box center [0, 0] width 0 height 0
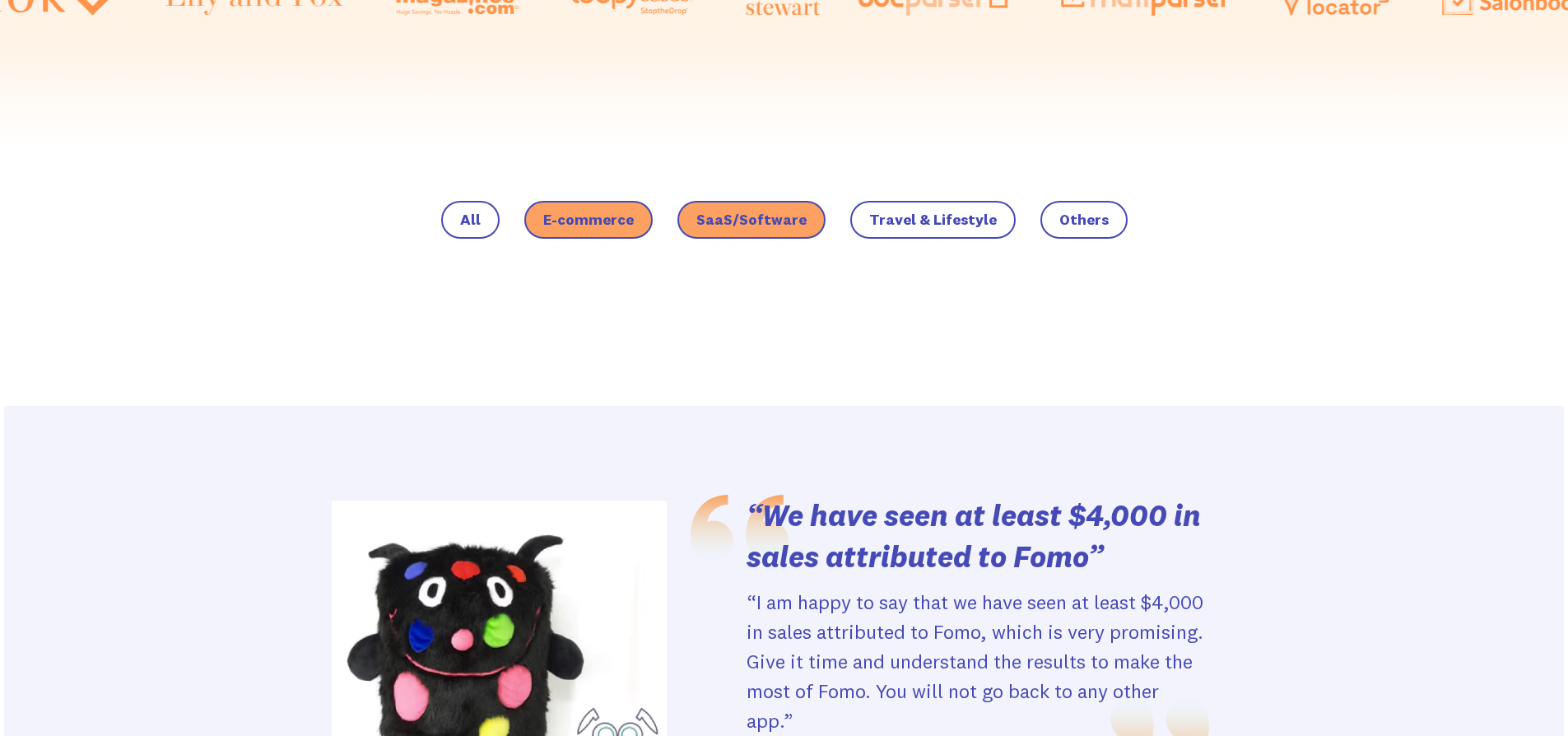
click at [756, 226] on span "SaaS/Software" at bounding box center [751, 219] width 110 height 17
click at [0, 0] on input "SaaS/Software" at bounding box center [0, 0] width 0 height 0
click at [932, 217] on span "Travel & Lifestyle" at bounding box center [932, 219] width 128 height 17
click at [0, 0] on input "Travel & Lifestyle" at bounding box center [0, 0] width 0 height 0
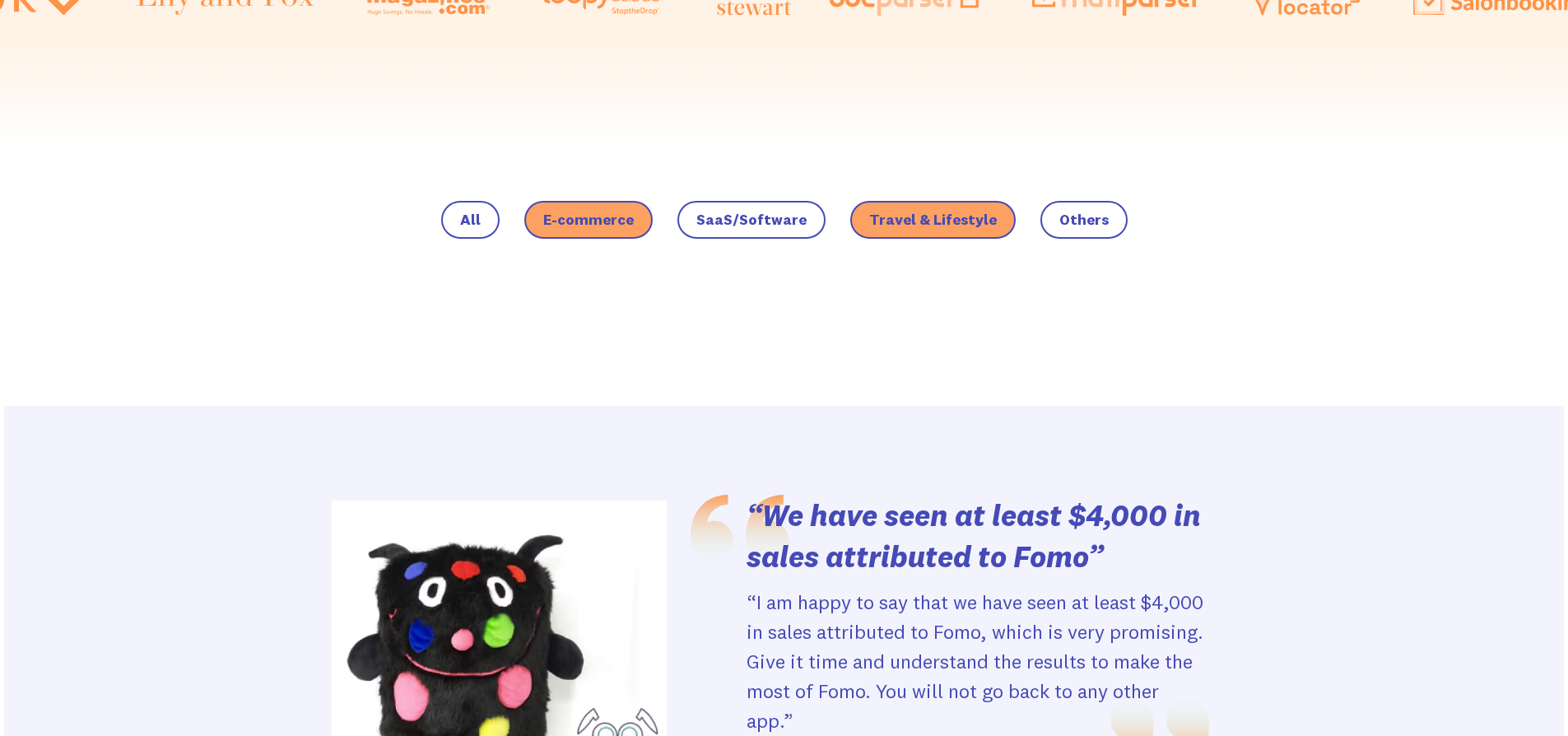
click at [932, 217] on span "Travel & Lifestyle" at bounding box center [932, 219] width 128 height 17
click at [0, 0] on input "Travel & Lifestyle" at bounding box center [0, 0] width 0 height 0
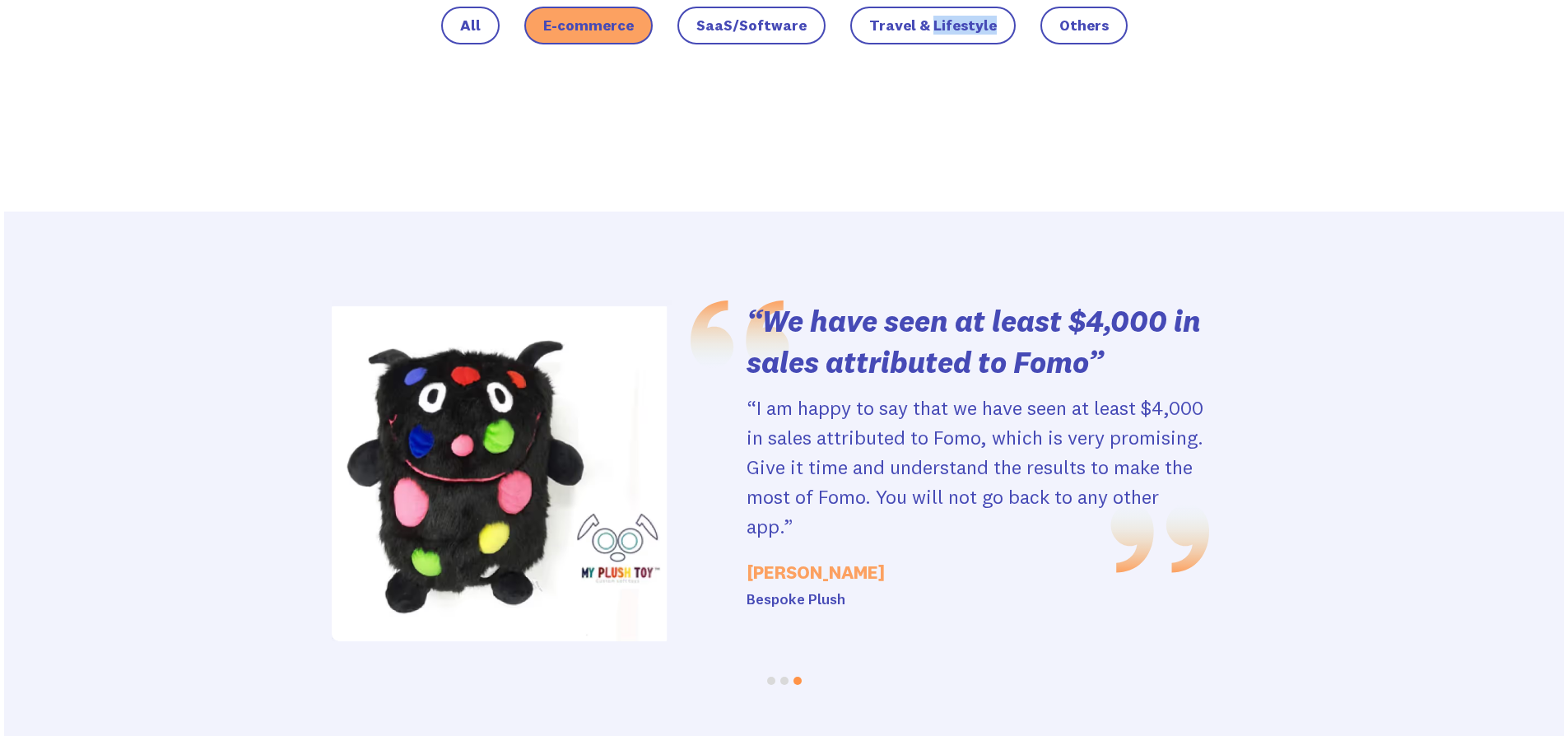
scroll to position [0, 0]
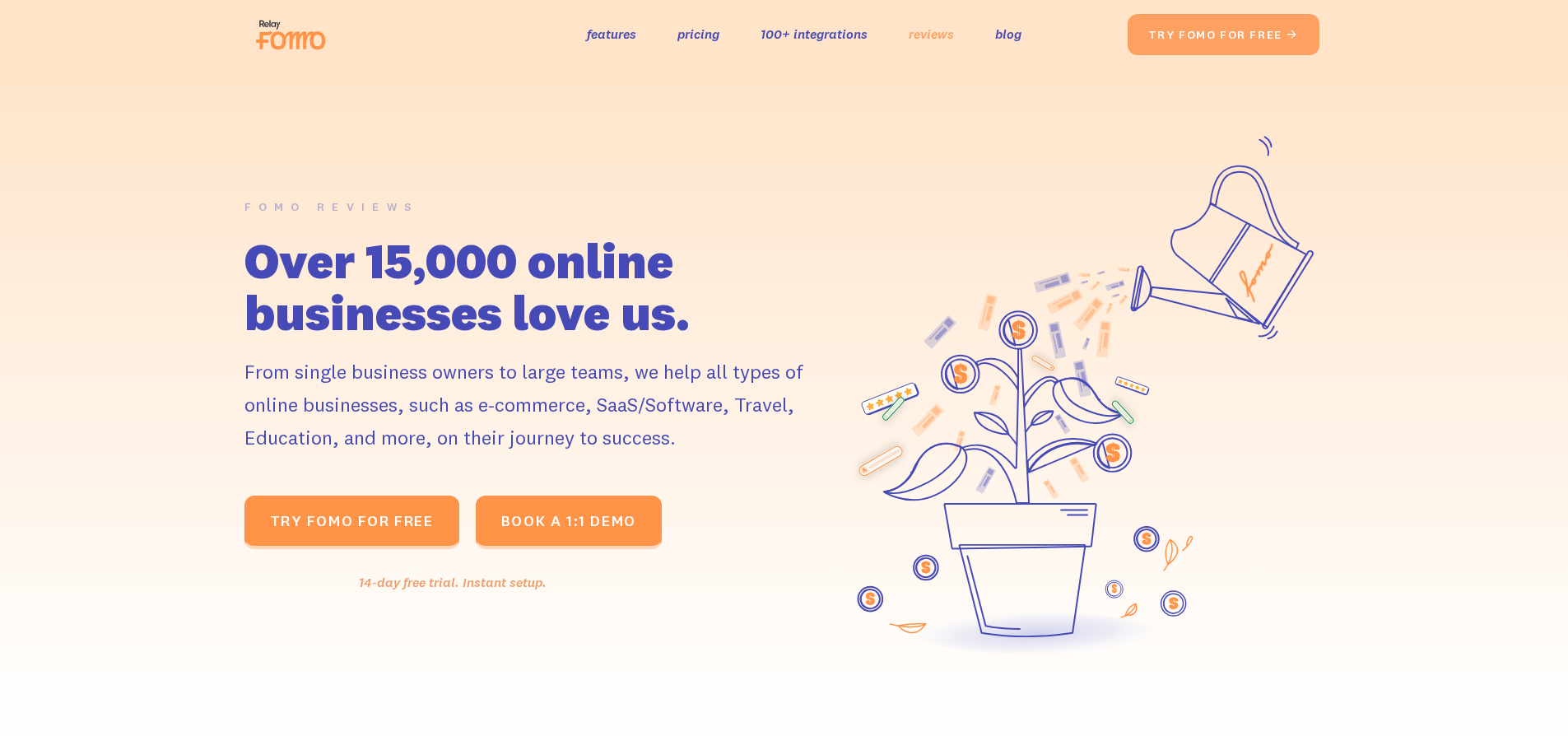
click at [943, 34] on link "reviews" at bounding box center [931, 34] width 45 height 24
